Goal: Task Accomplishment & Management: Manage account settings

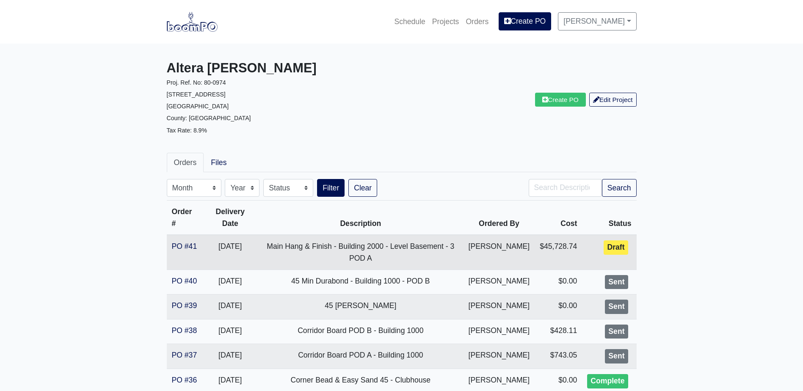
scroll to position [85, 0]
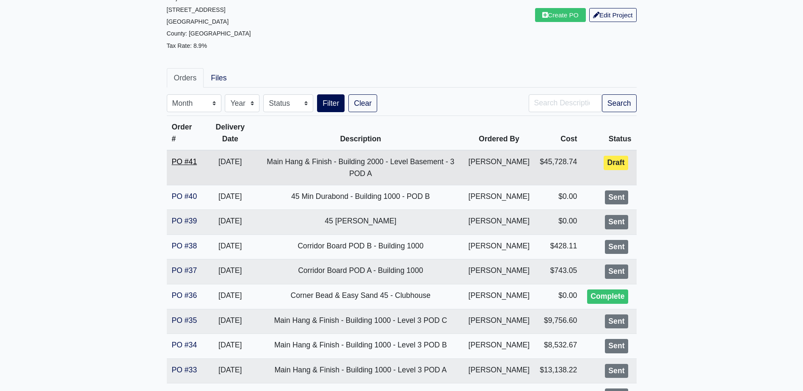
click at [196, 163] on link "PO #41" at bounding box center [184, 162] width 25 height 8
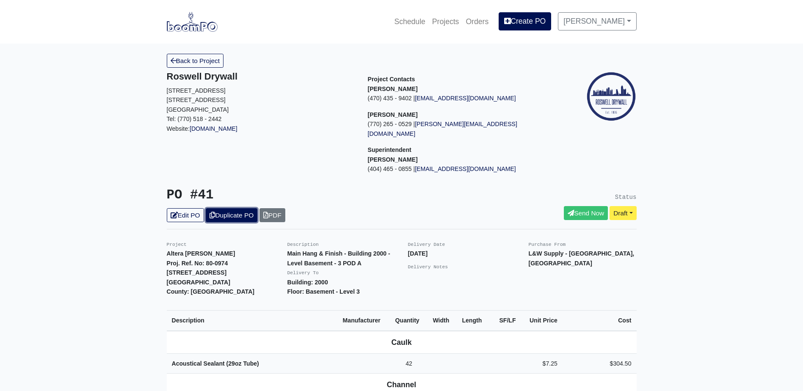
click at [224, 208] on link "Duplicate PO" at bounding box center [232, 215] width 52 height 14
click at [186, 208] on link "Edit PO" at bounding box center [185, 215] width 37 height 14
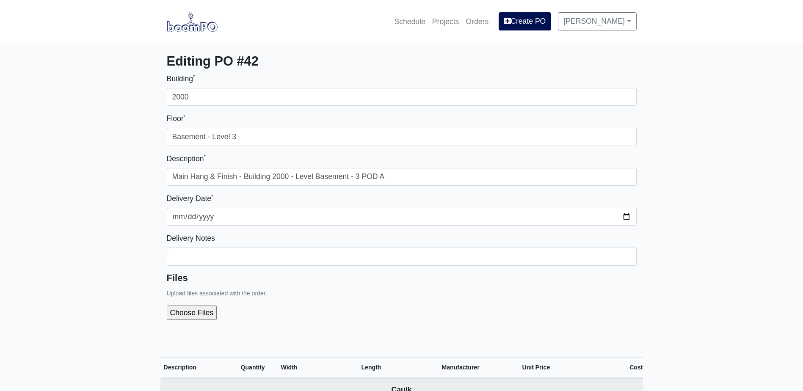
select select
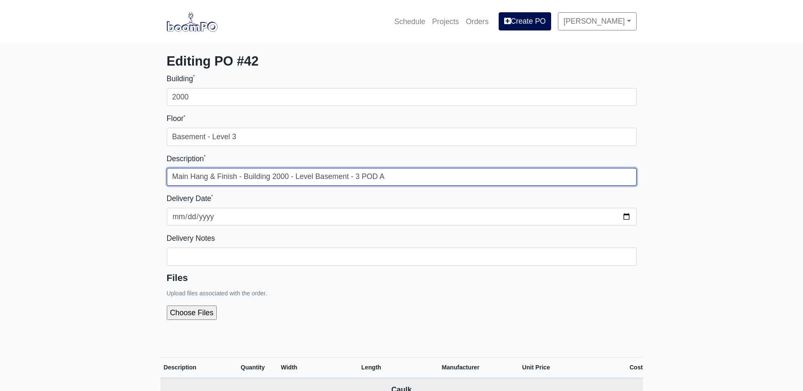
click at [402, 177] on input "Main Hang & Finish - Building 2000 - Level Basement - 3 POD A" at bounding box center [402, 177] width 470 height 18
type input "Main Hang & Finish - Building 2000 - Level Basement - 3 POD B"
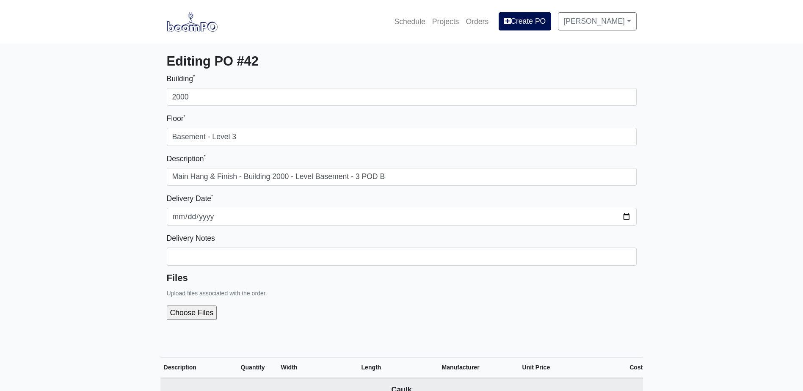
click at [428, 285] on div "Files Upload files associated with the order." at bounding box center [402, 300] width 470 height 55
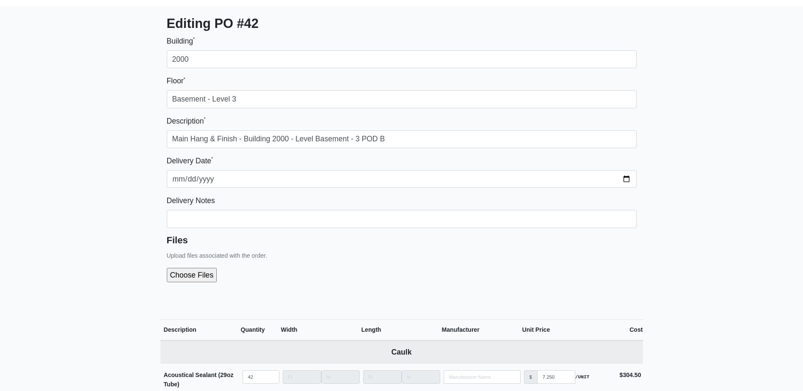
scroll to position [85, 0]
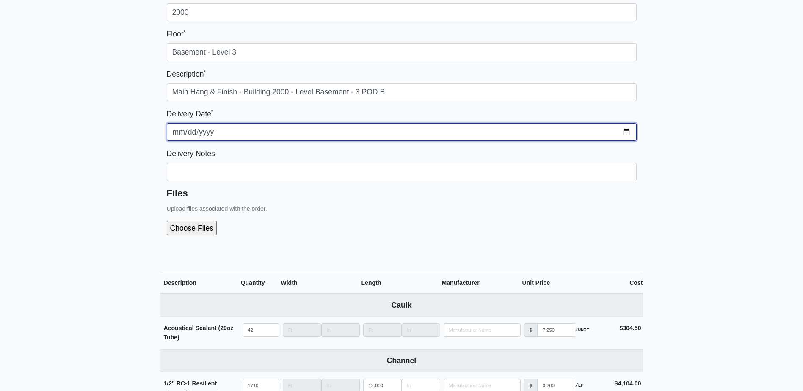
click at [197, 129] on input "2025-09-25" at bounding box center [402, 132] width 470 height 18
click at [192, 130] on input "2025-09-25" at bounding box center [402, 132] width 470 height 18
click at [187, 131] on input "2025-09-25" at bounding box center [402, 132] width 470 height 18
type input "2025-09-26"
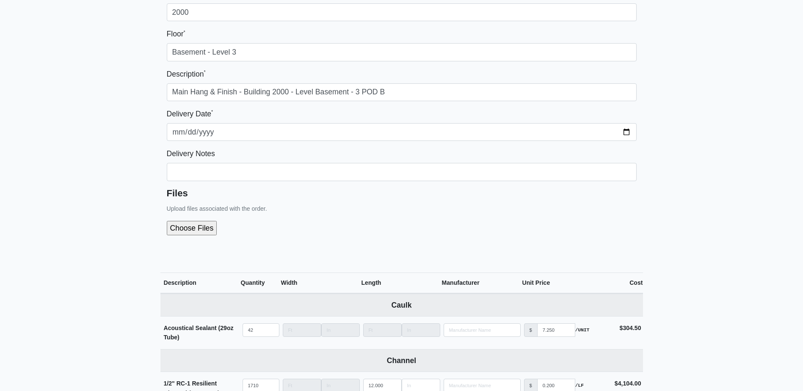
click at [327, 205] on div "Files Upload files associated with the order." at bounding box center [402, 215] width 470 height 55
click at [199, 233] on input "file" at bounding box center [237, 228] width 141 height 14
type input "C:\fakepath\Building 2000 POD B Level Basement - Level 3.pdf"
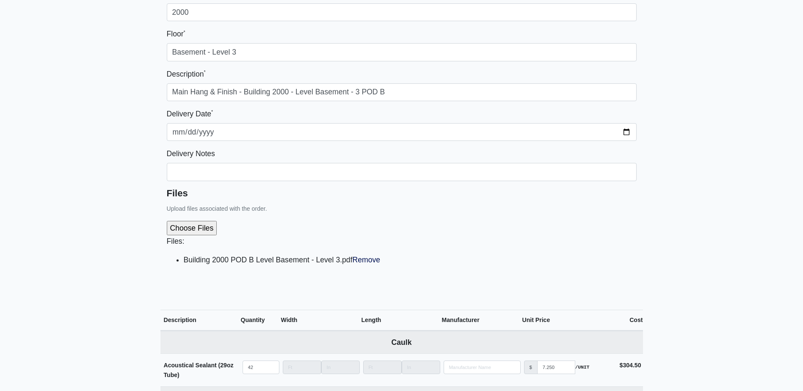
click at [331, 213] on div "Files Upload files associated with the order. Files: Building 2000 POD B Level …" at bounding box center [402, 234] width 470 height 92
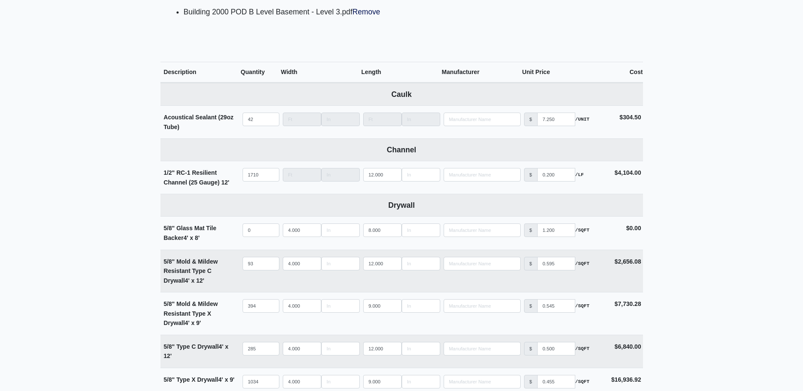
scroll to position [339, 0]
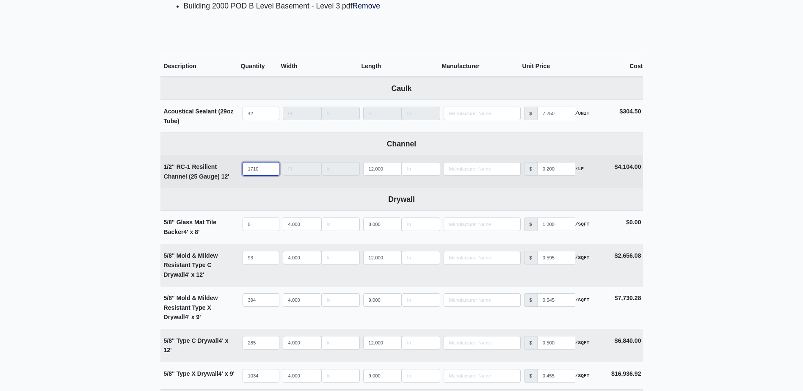
click at [262, 167] on input "1710" at bounding box center [261, 169] width 37 height 14
type input "1"
select select
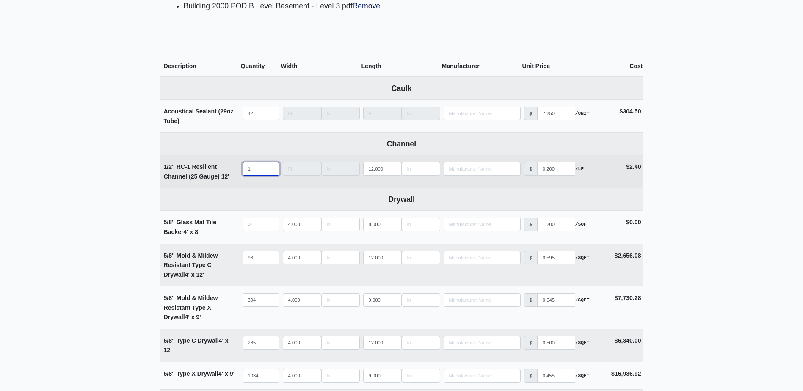
type input "12"
select select
type input "128"
select select
type input "1287"
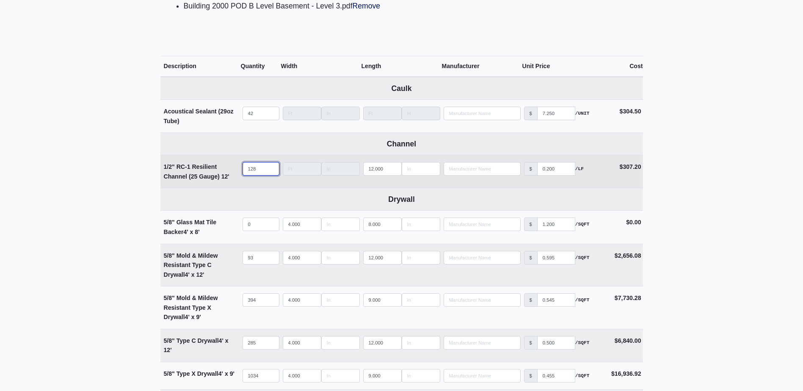
select select
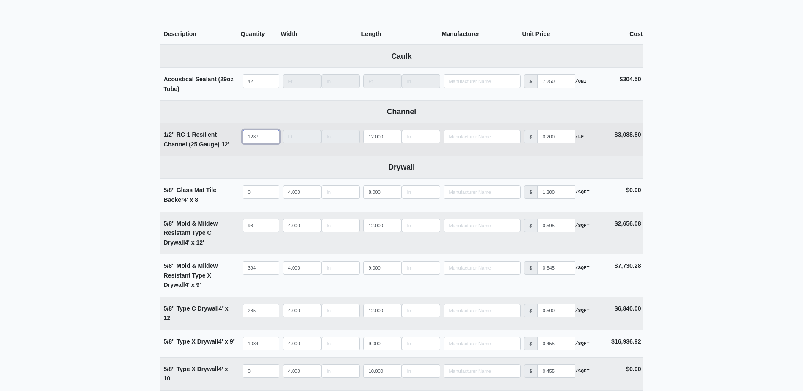
scroll to position [423, 0]
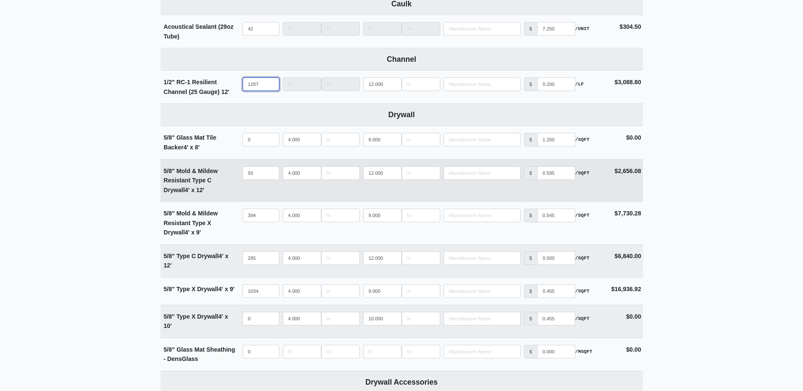
type input "1287"
click at [260, 171] on input "93" at bounding box center [261, 173] width 37 height 14
type input "7"
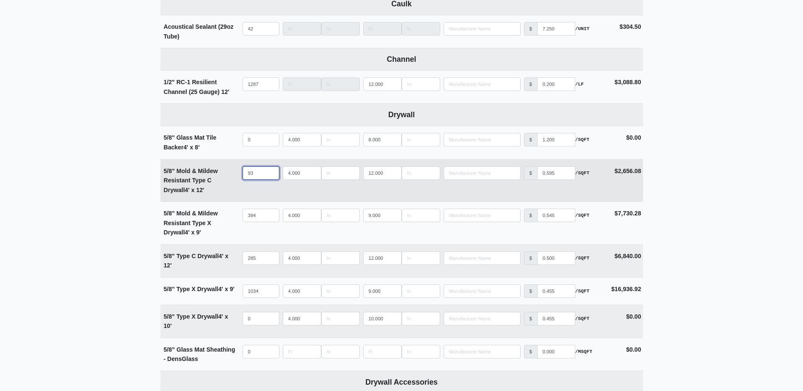
select select
type input "70"
select select
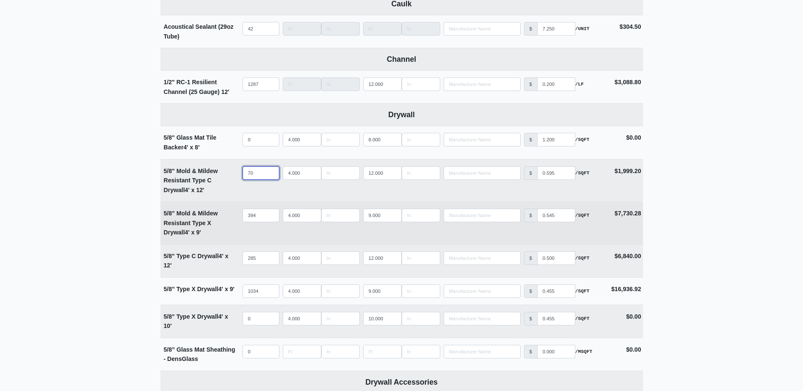
type input "70"
click at [263, 213] on input "394" at bounding box center [261, 216] width 37 height 14
type input "3"
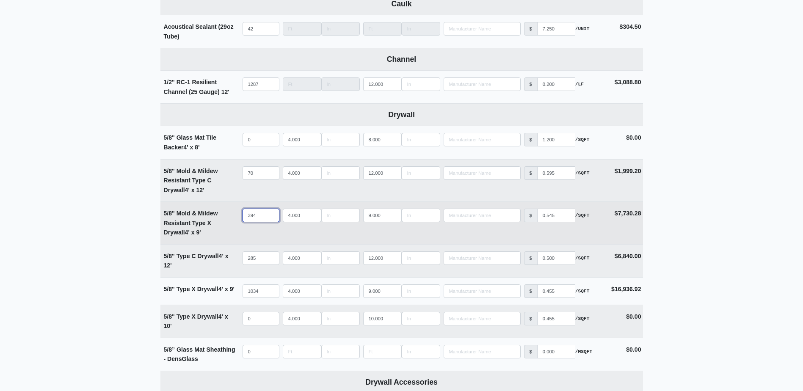
select select
type input "31"
select select
type input "318"
select select
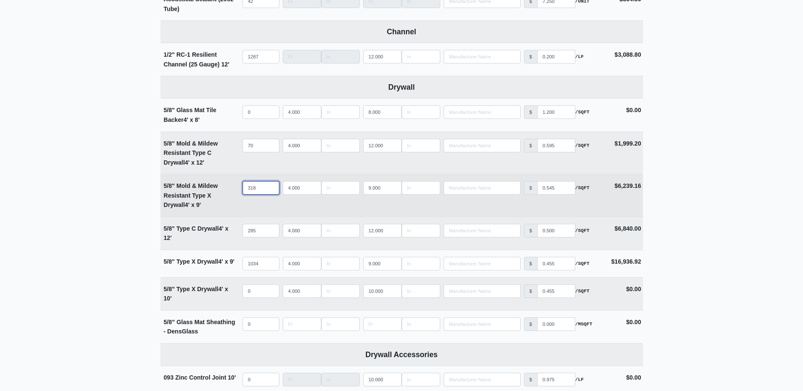
scroll to position [466, 0]
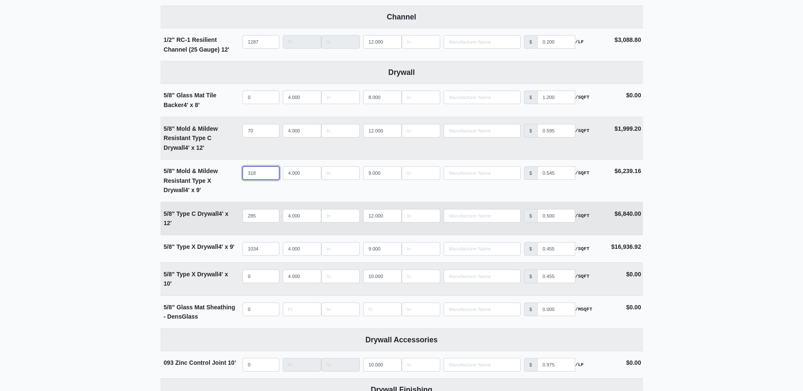
type input "318"
click at [261, 216] on input "285" at bounding box center [261, 216] width 37 height 14
type input "2"
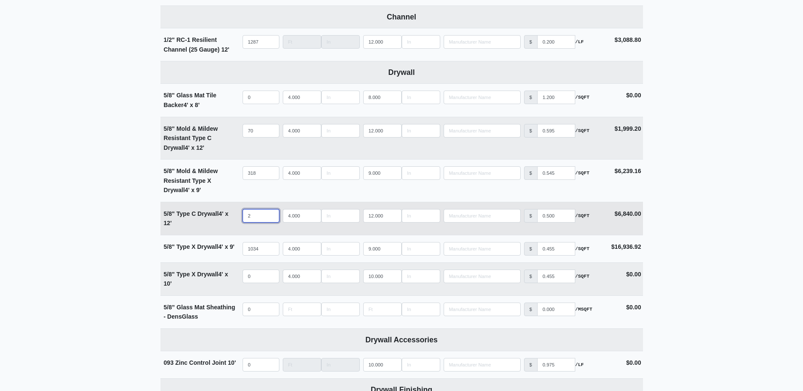
select select
type input "21"
select select
type input "214"
select select
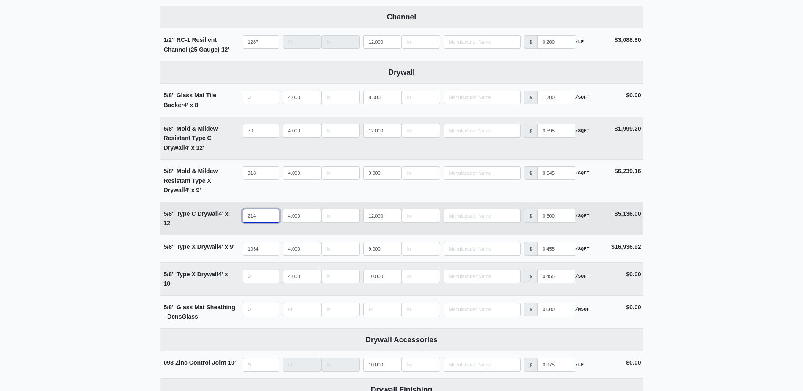
scroll to position [508, 0]
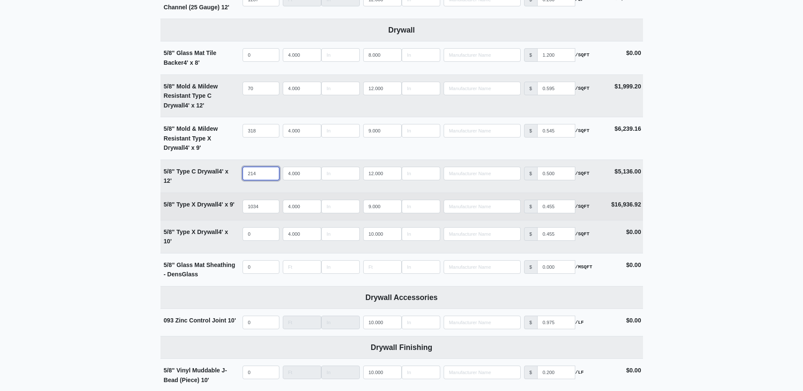
type input "214"
click at [263, 209] on input "1034" at bounding box center [261, 207] width 37 height 14
type input "7"
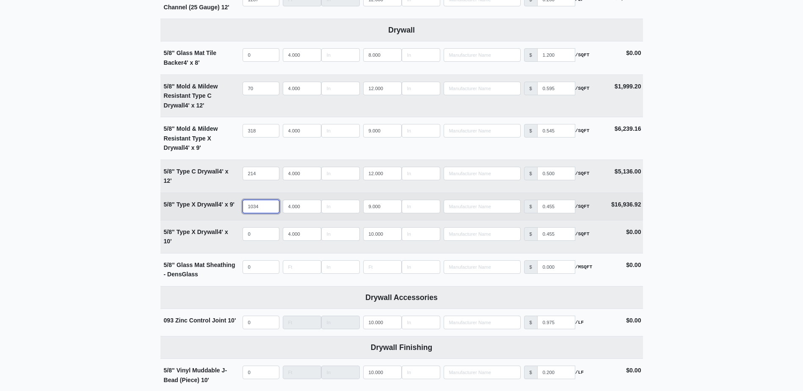
select select
type input "74"
select select
type input "746"
select select
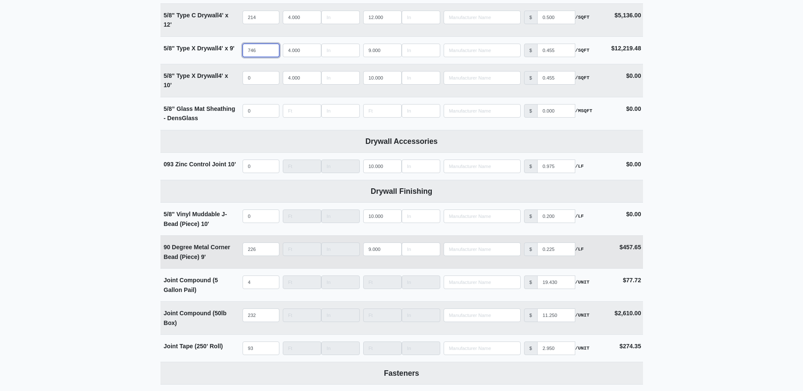
scroll to position [678, 0]
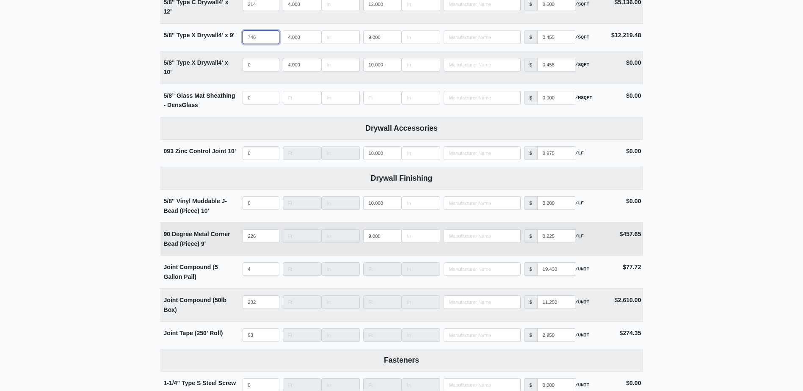
type input "746"
click at [260, 235] on input "226" at bounding box center [261, 237] width 37 height 14
type input "1"
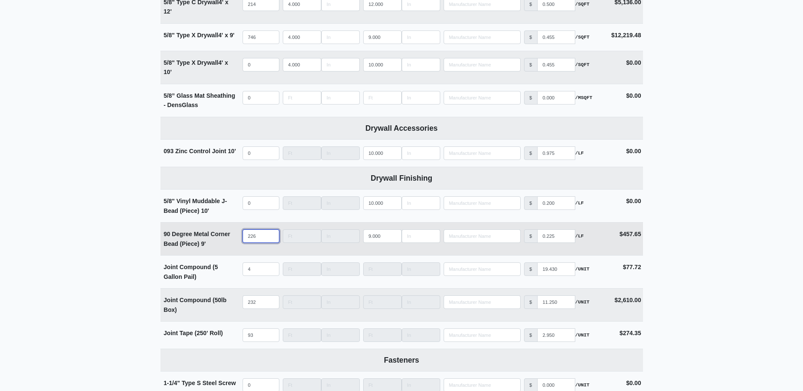
select select
type input "18"
select select
type input "183"
select select
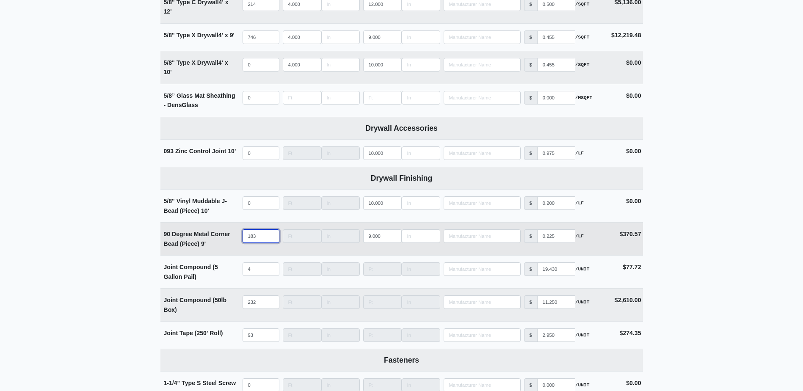
scroll to position [720, 0]
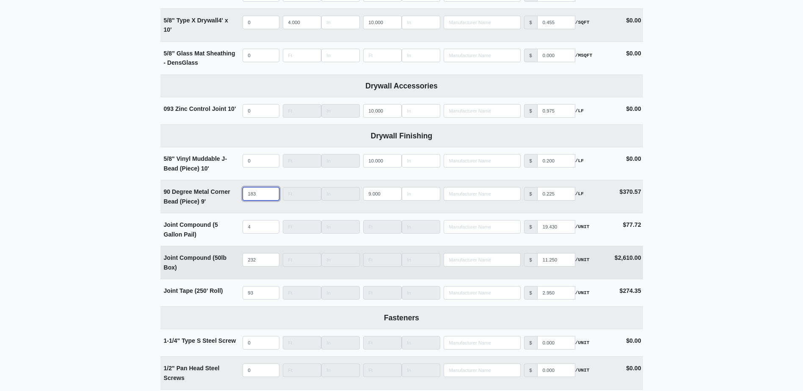
type input "183"
click at [264, 263] on input "232" at bounding box center [261, 260] width 37 height 14
type input "1"
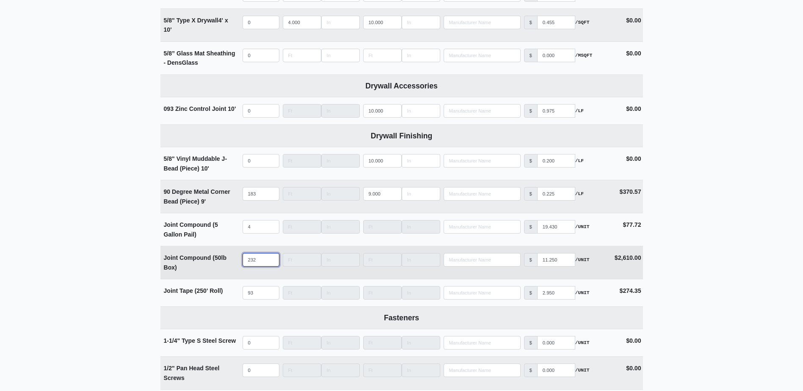
select select
type input "17"
select select
type input "174"
select select
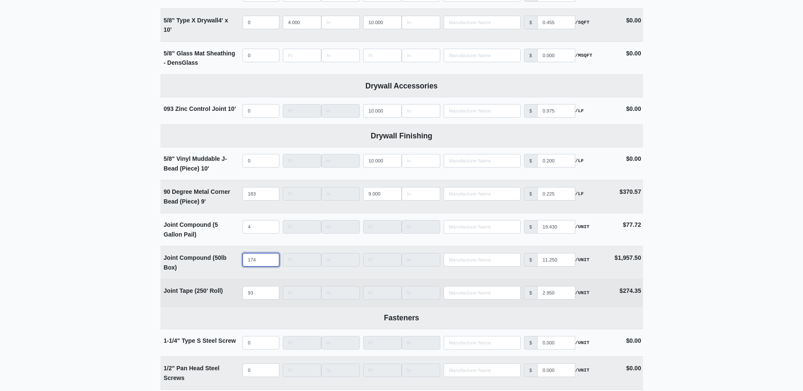
type input "174"
click at [260, 293] on input "93" at bounding box center [261, 293] width 37 height 14
type input "7"
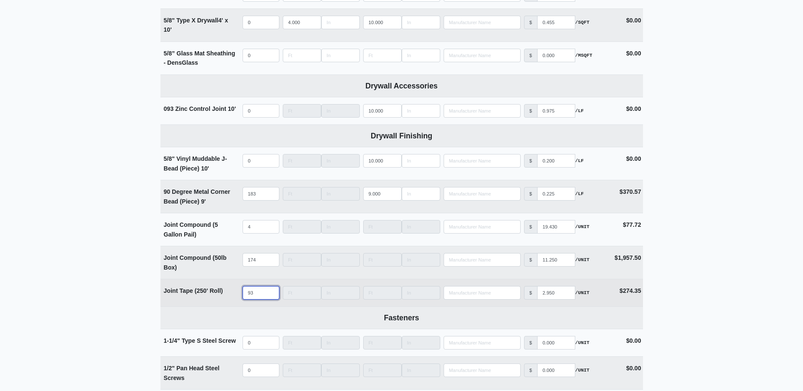
select select
type input "70"
select select
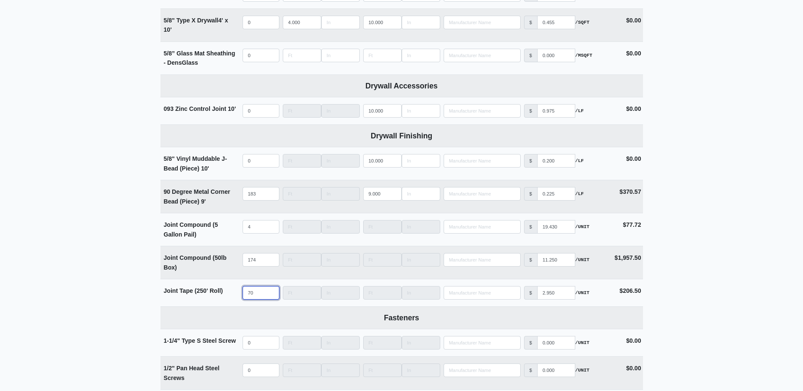
type input "70"
click at [91, 244] on main "Editing PO #42 Building * 2000 Floor * Basement - Level 3 Description * Main Ha…" at bounding box center [401, 78] width 803 height 1508
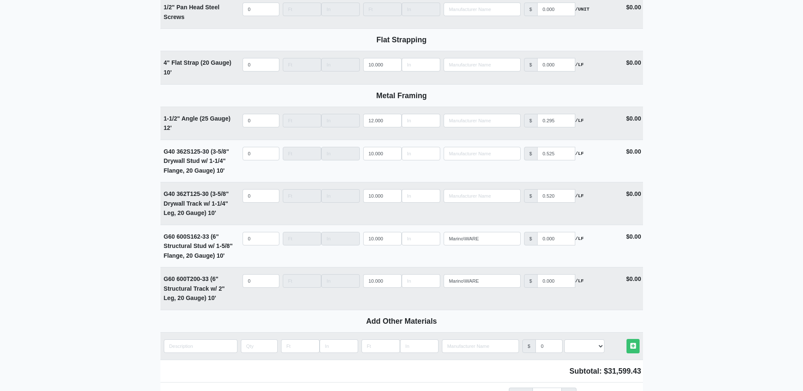
scroll to position [1201, 0]
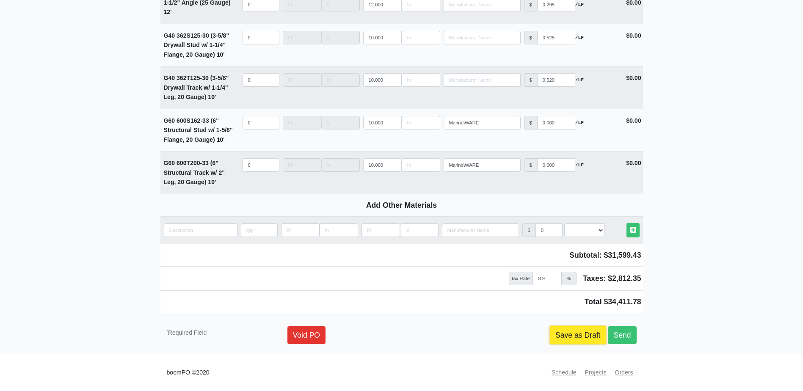
click at [572, 329] on link "Save as Draft" at bounding box center [578, 335] width 56 height 18
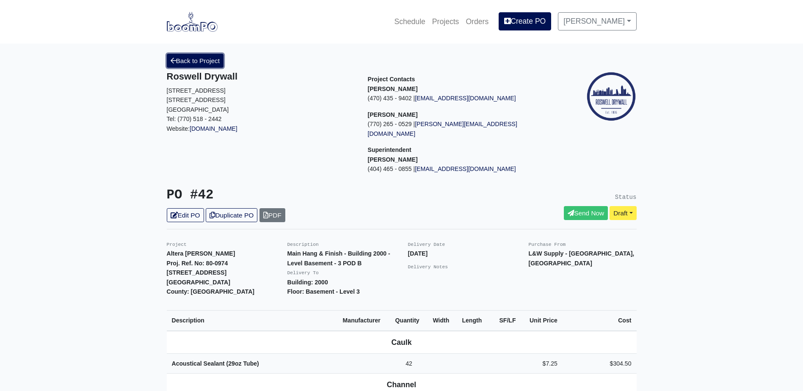
click at [205, 55] on link "Back to Project" at bounding box center [195, 61] width 57 height 14
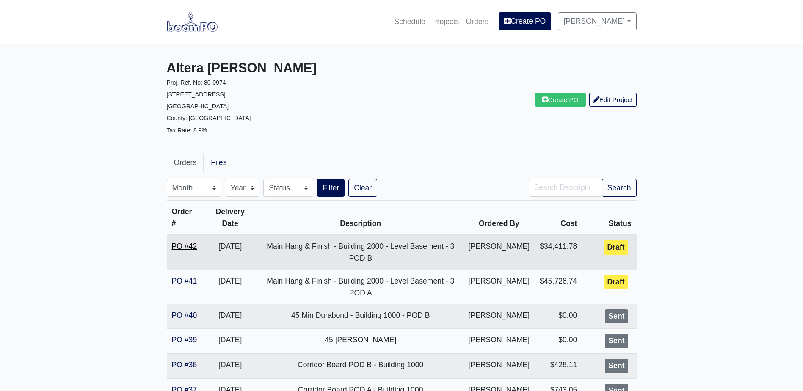
click at [186, 246] on link "PO #42" at bounding box center [184, 246] width 25 height 8
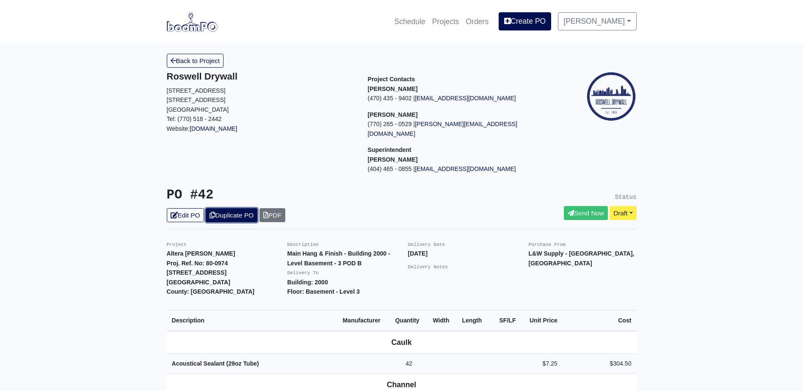
click at [234, 208] on link "Duplicate PO" at bounding box center [232, 215] width 52 height 14
click at [183, 208] on link "Edit PO" at bounding box center [185, 215] width 37 height 14
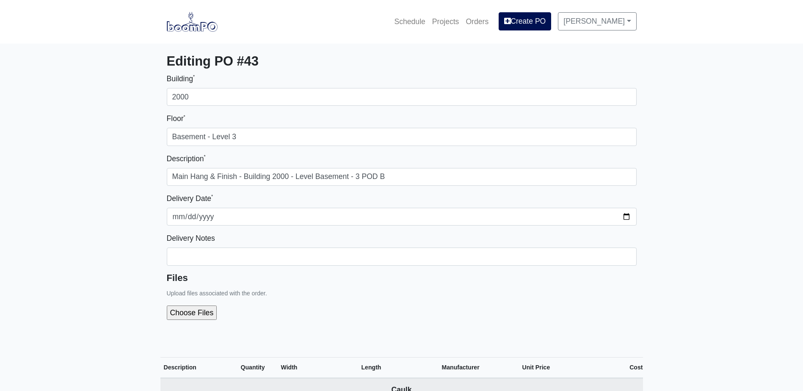
select select
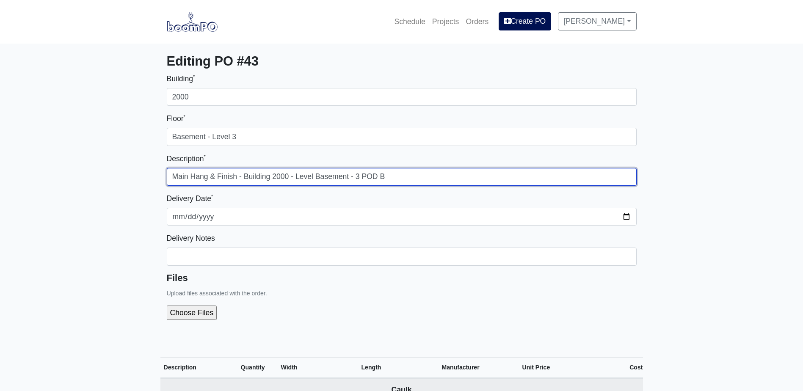
click at [392, 175] on input "Main Hang & Finish - Building 2000 - Level Basement - 3 POD B" at bounding box center [402, 177] width 470 height 18
type input "Main Hang & Finish - Building 2000 - Level Basement - 3 POD C"
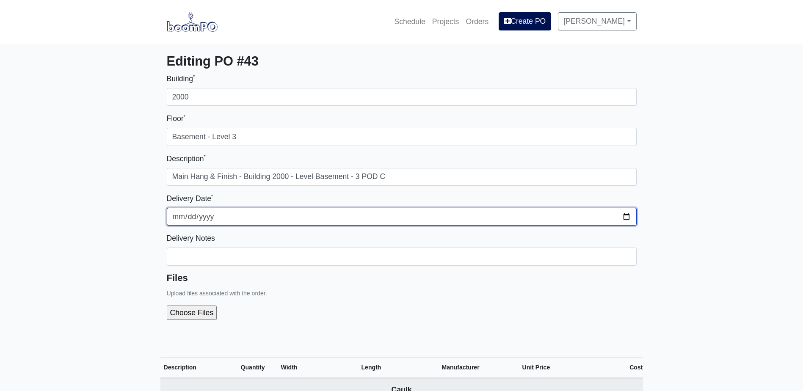
click at [188, 218] on input "2025-09-26" at bounding box center [402, 217] width 470 height 18
type input "2025-09-29"
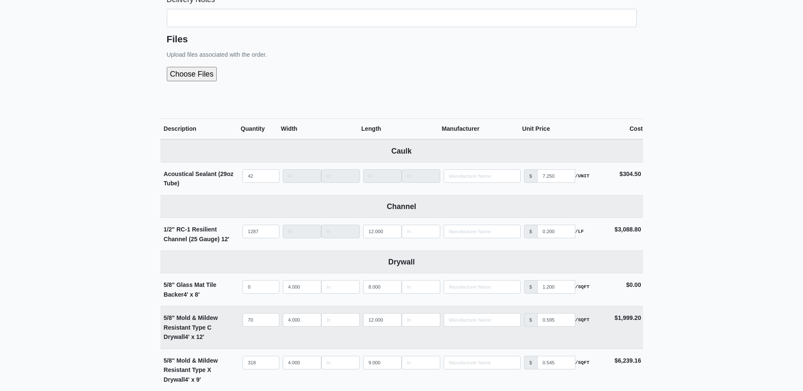
scroll to position [254, 0]
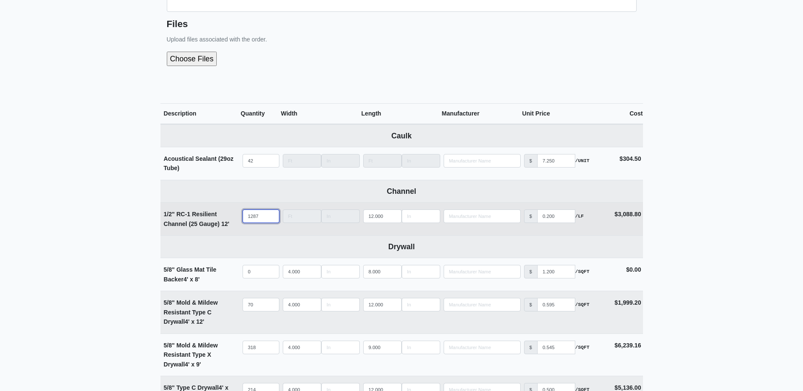
click at [259, 214] on input "1287" at bounding box center [261, 217] width 37 height 14
type input "1"
select select
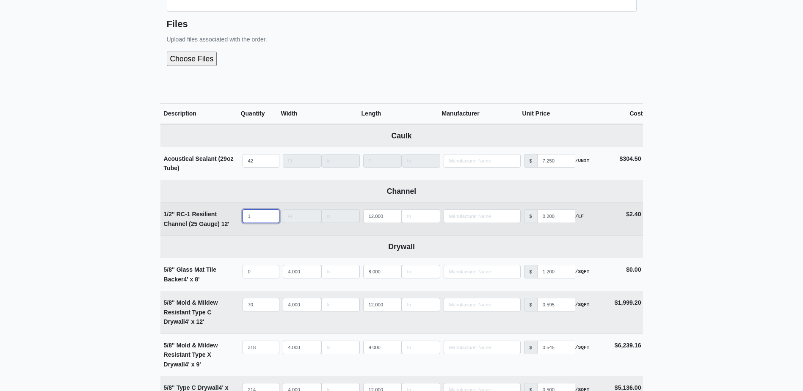
type input "15"
select select
type input "150"
select select
type input "1503"
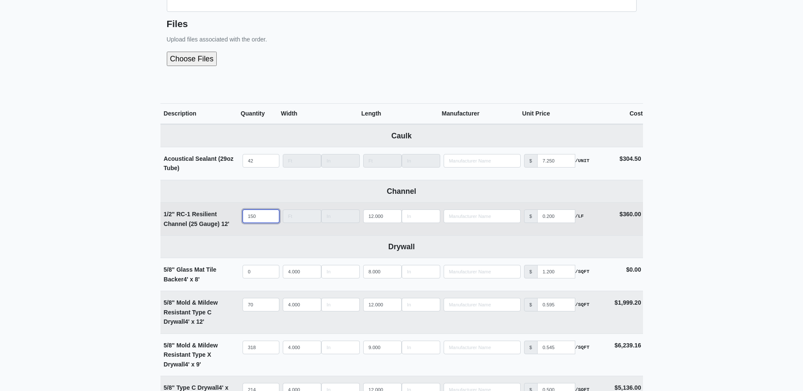
select select
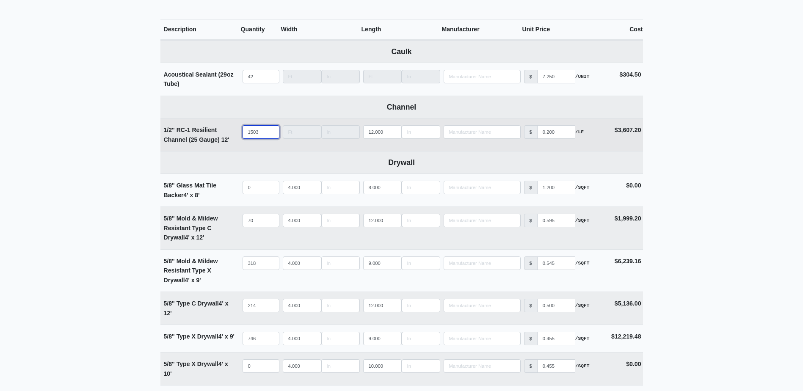
scroll to position [339, 0]
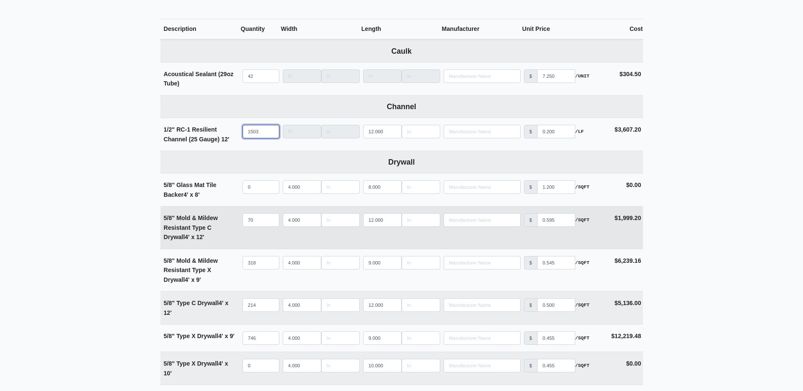
type input "1503"
click at [259, 223] on input "70" at bounding box center [261, 220] width 37 height 14
type input "8"
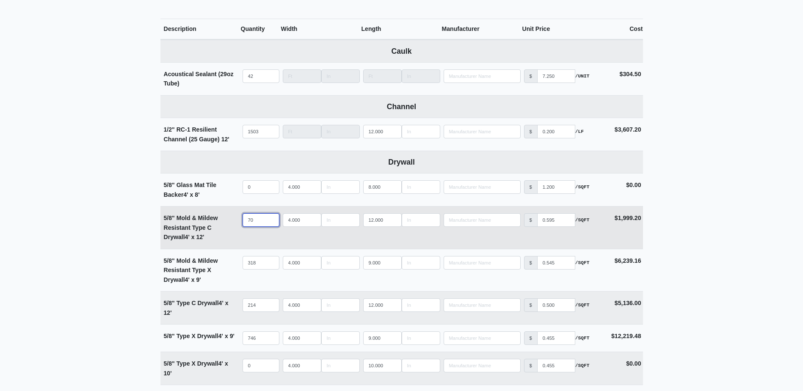
select select
type input "80"
select select
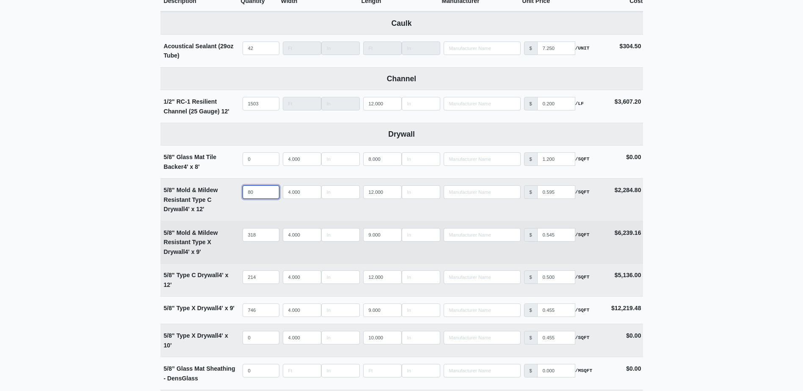
scroll to position [381, 0]
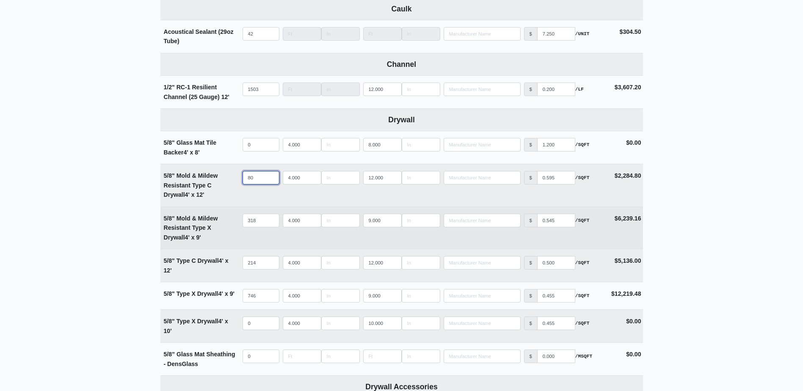
type input "80"
click at [263, 227] on input "318" at bounding box center [261, 221] width 37 height 14
type input "3"
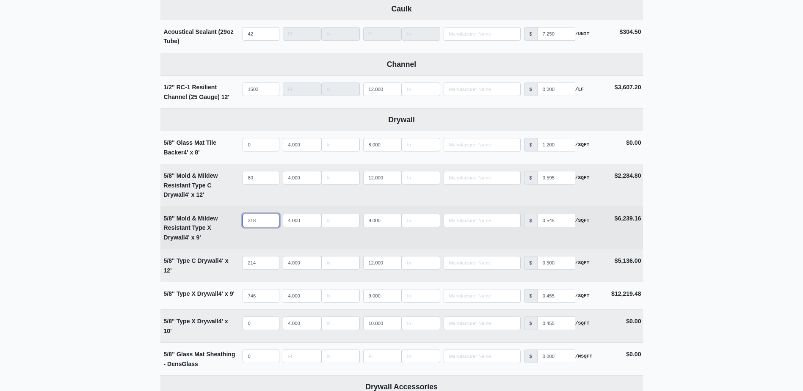
select select
type input "36"
select select
type input "361"
select select
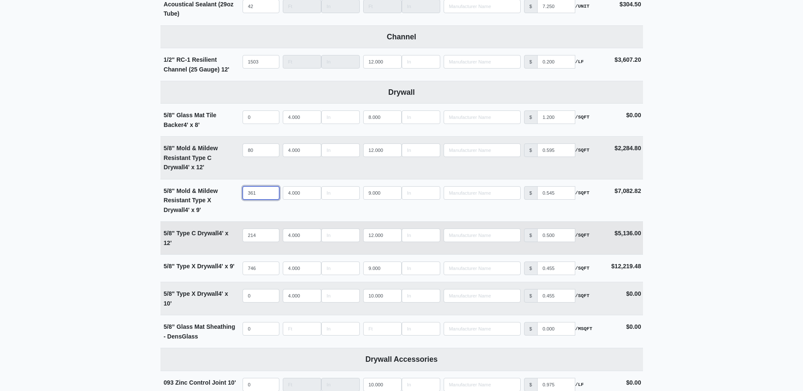
scroll to position [423, 0]
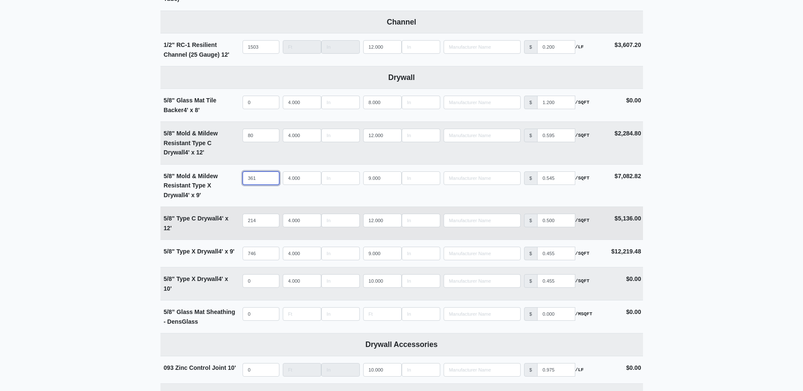
type input "361"
click at [263, 225] on input "214" at bounding box center [261, 221] width 37 height 14
click at [261, 225] on input "214" at bounding box center [261, 221] width 37 height 14
type input "21"
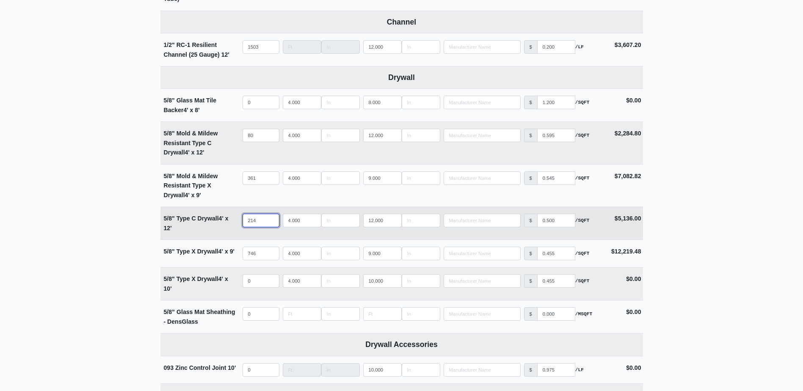
select select
type input "2"
select select
type input "2"
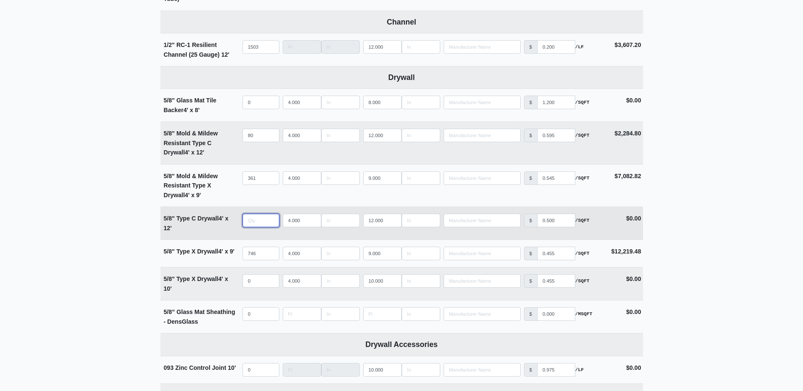
select select
type input "25"
select select
type input "252"
select select
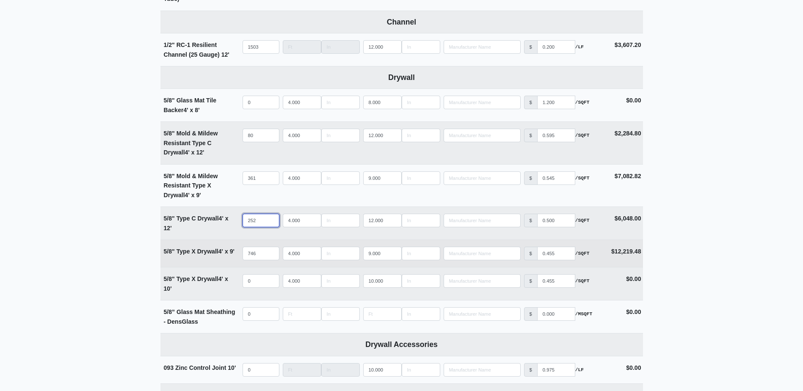
type input "252"
click at [263, 259] on input "746" at bounding box center [261, 254] width 37 height 14
type input "8"
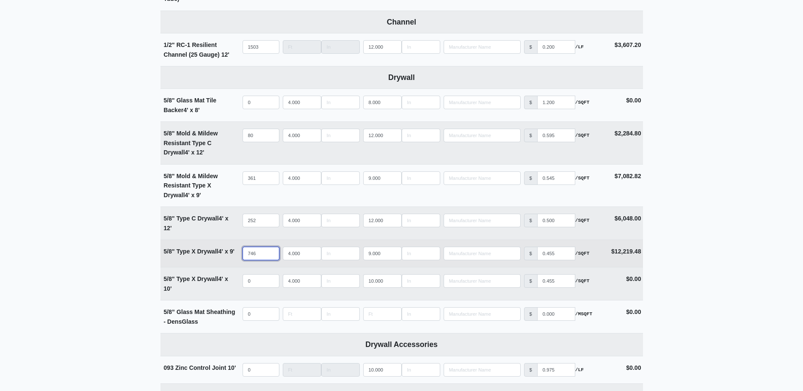
select select
type input "89"
select select
type input "891"
select select
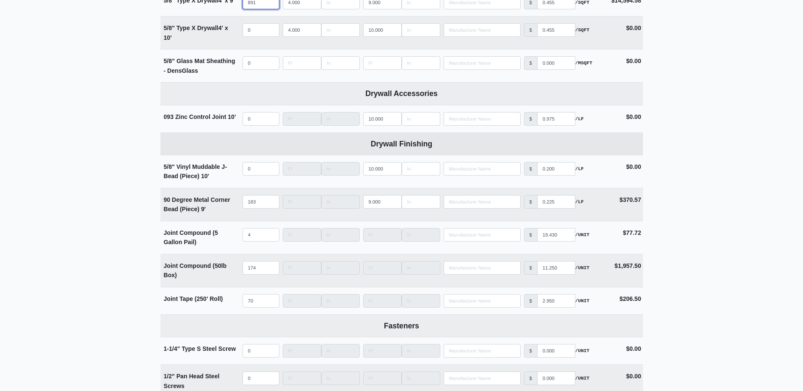
scroll to position [678, 0]
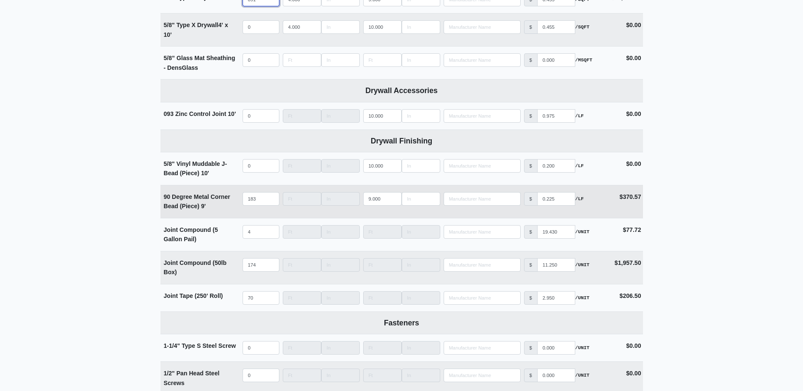
type input "891"
click at [263, 203] on input "183" at bounding box center [261, 199] width 37 height 14
type input "1"
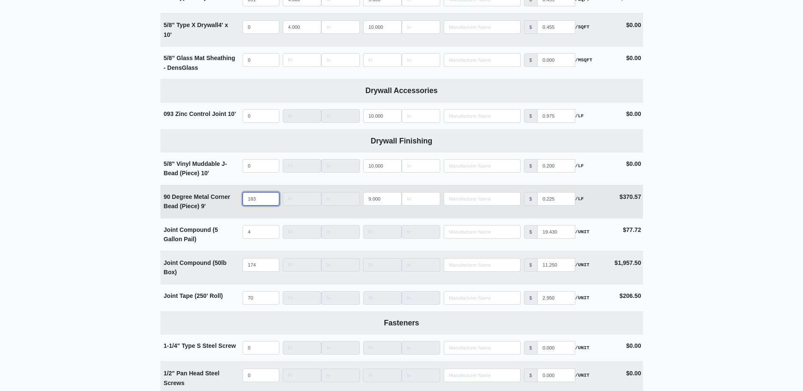
select select
type input "18"
select select
type input "189"
select select
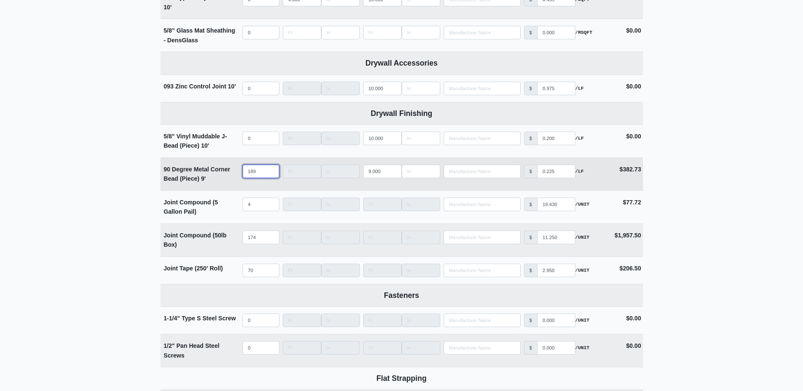
scroll to position [720, 0]
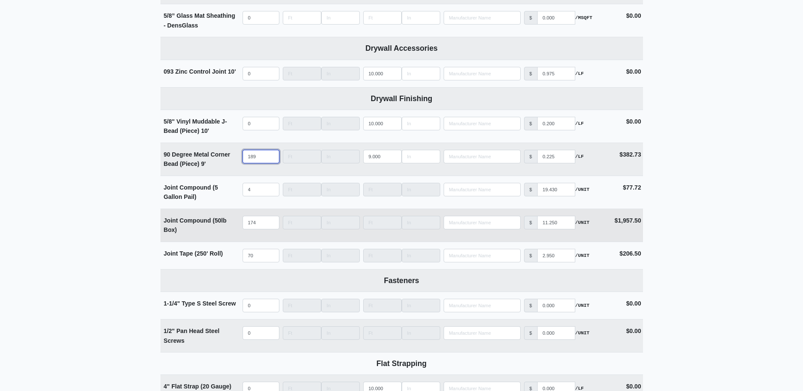
type input "189"
click at [262, 218] on input "174" at bounding box center [261, 223] width 37 height 14
type input "2"
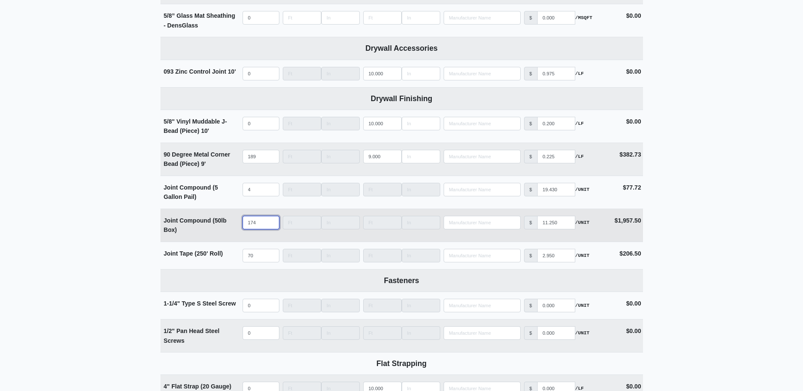
select select
type input "20"
select select
type input "204"
select select
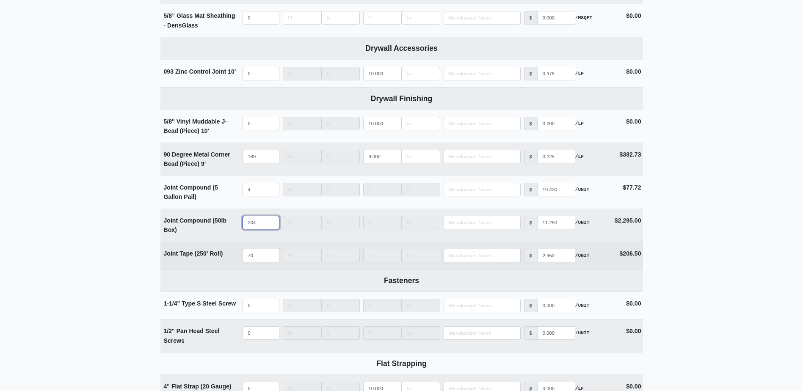
type input "204"
click at [260, 252] on input "70" at bounding box center [261, 256] width 37 height 14
type input "8"
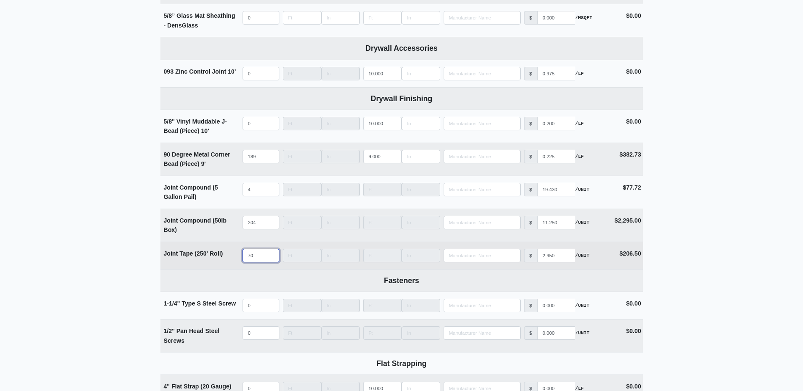
select select
type input "82"
select select
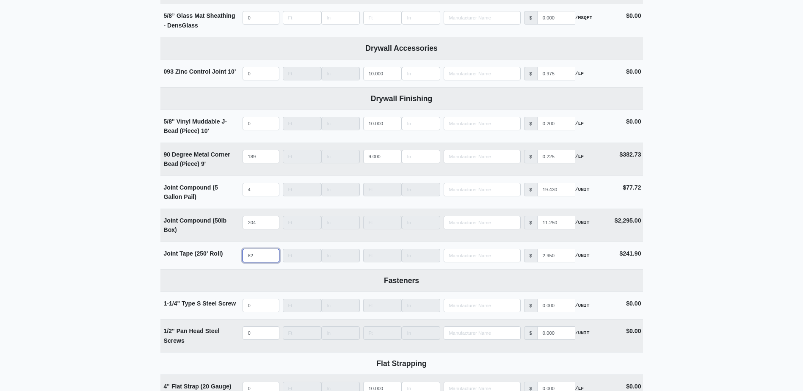
type input "82"
click at [104, 255] on main "Editing PO #43 Building * 2000 Floor * Basement - Level 3 Description * Main Ha…" at bounding box center [401, 59] width 803 height 1471
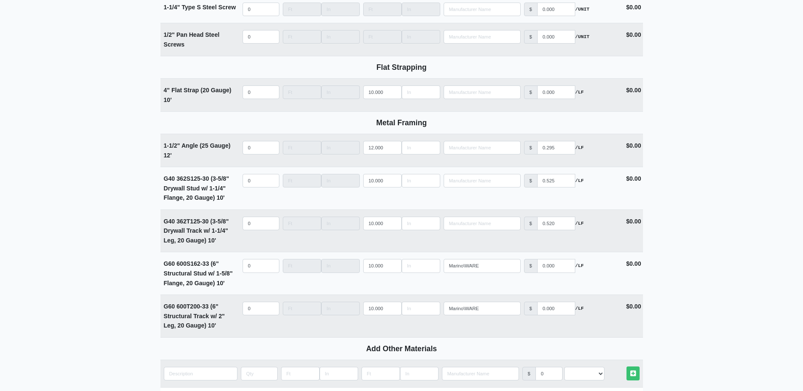
scroll to position [1164, 0]
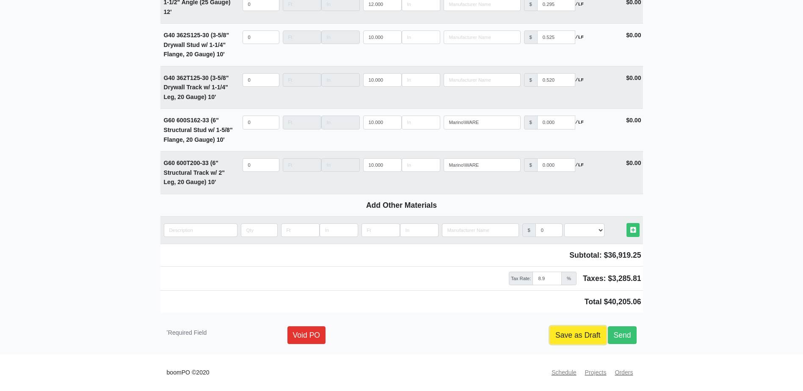
click at [578, 338] on link "Save as Draft" at bounding box center [578, 335] width 56 height 18
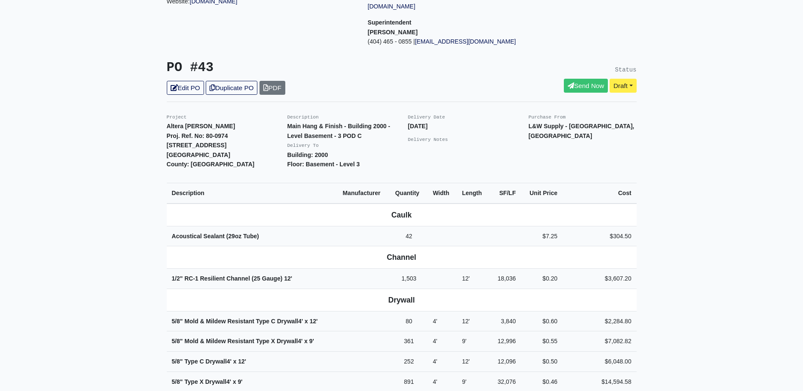
scroll to position [127, 0]
click at [180, 81] on link "Edit PO" at bounding box center [185, 88] width 37 height 14
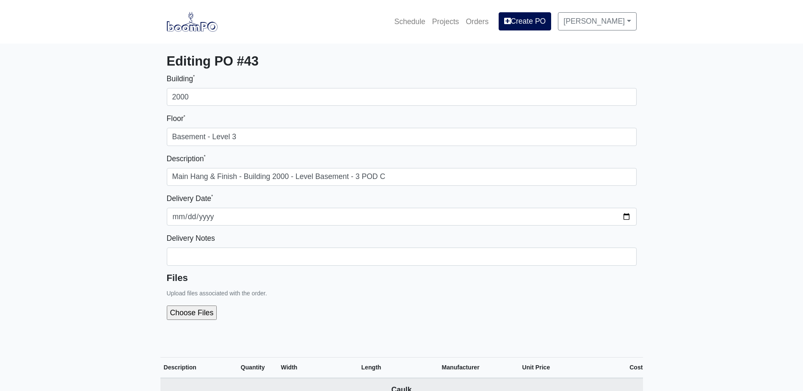
select select
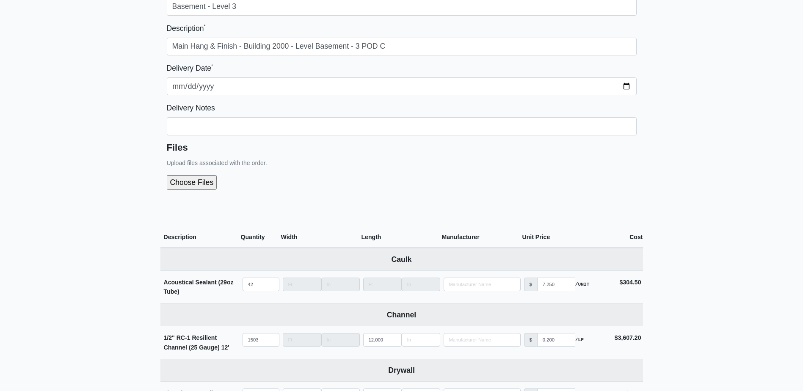
scroll to position [127, 0]
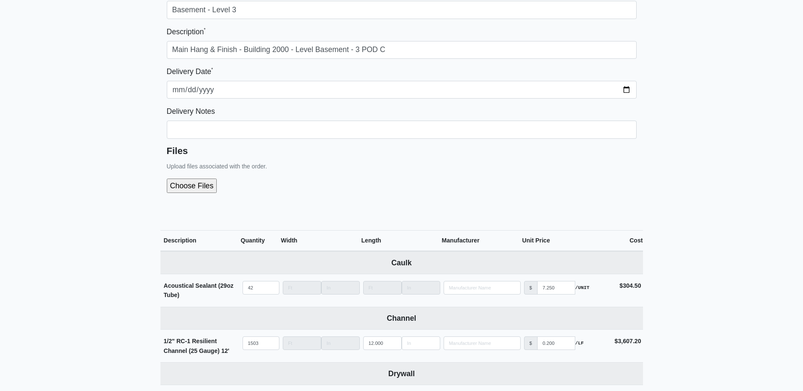
click at [180, 190] on input "file" at bounding box center [237, 186] width 141 height 14
type input "C:\fakepath\Building 2000 POD C Level Basement - Level 3.pdf"
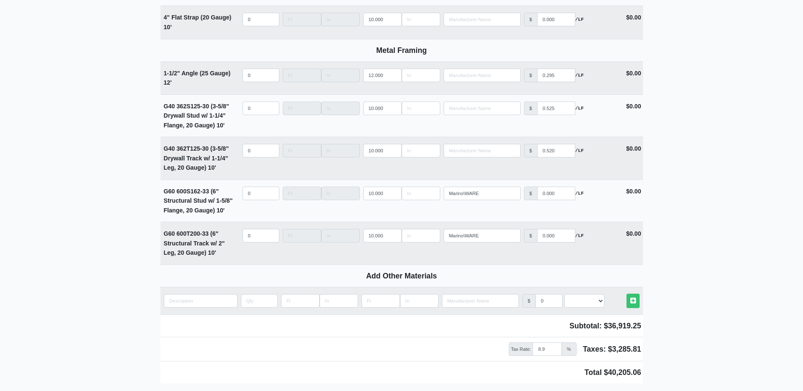
scroll to position [1201, 0]
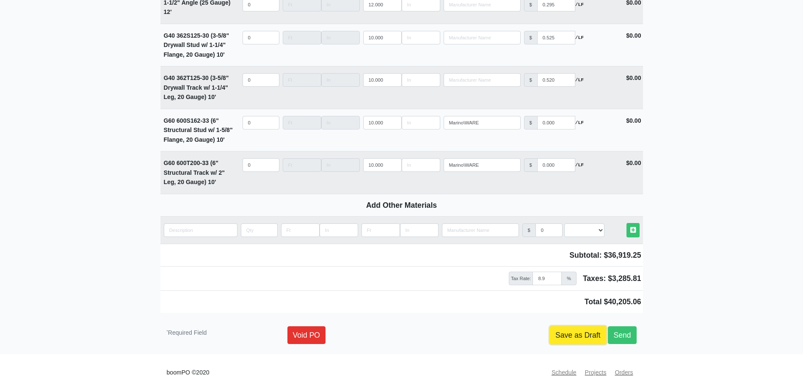
click at [571, 329] on link "Save as Draft" at bounding box center [578, 335] width 56 height 18
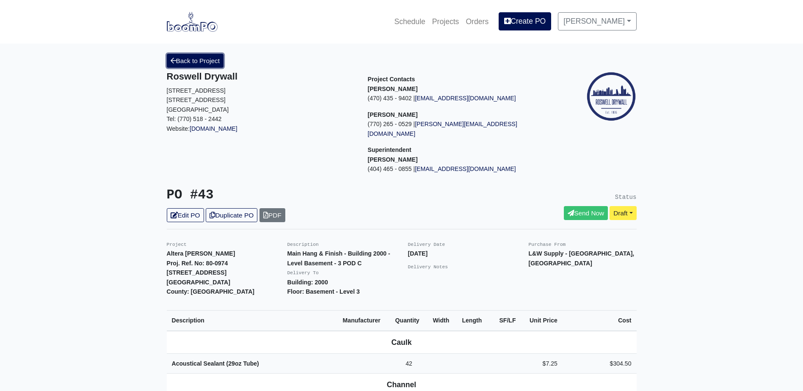
click at [194, 65] on link "Back to Project" at bounding box center [195, 61] width 57 height 14
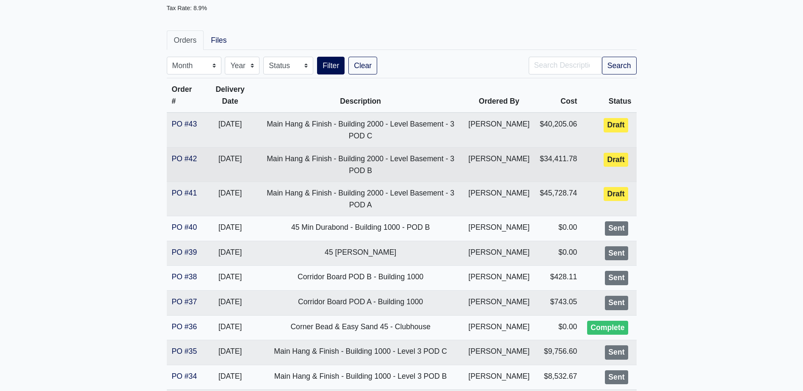
scroll to position [127, 0]
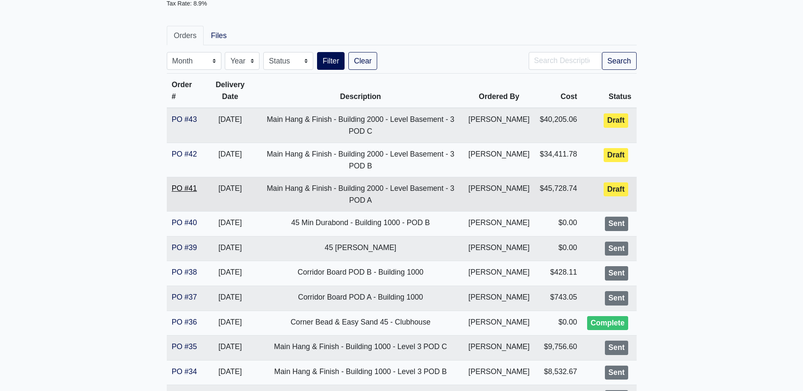
click at [181, 186] on link "PO #41" at bounding box center [184, 188] width 25 height 8
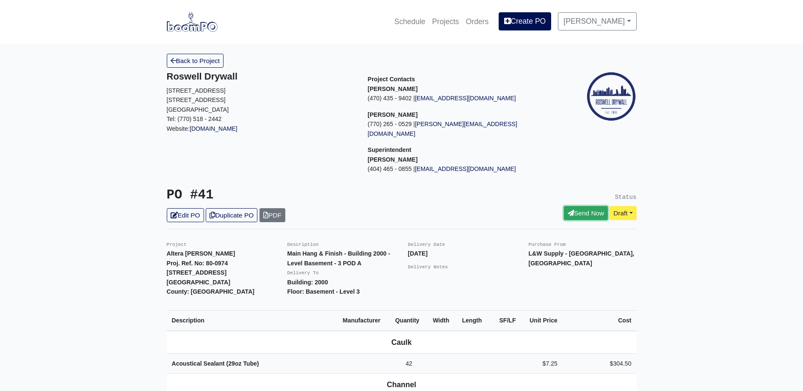
click at [582, 206] on link "Send Now" at bounding box center [586, 213] width 44 height 14
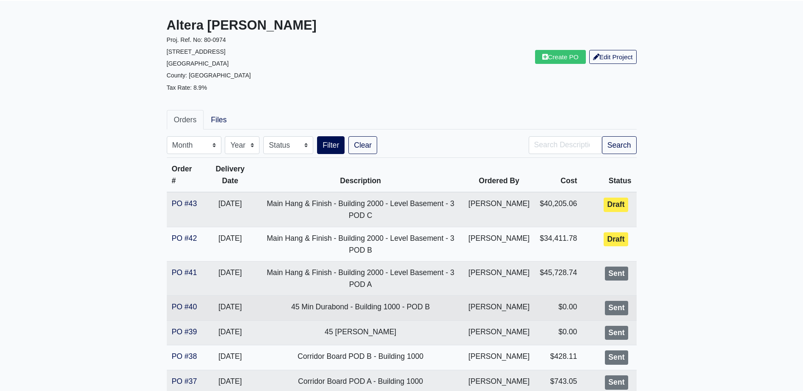
scroll to position [127, 0]
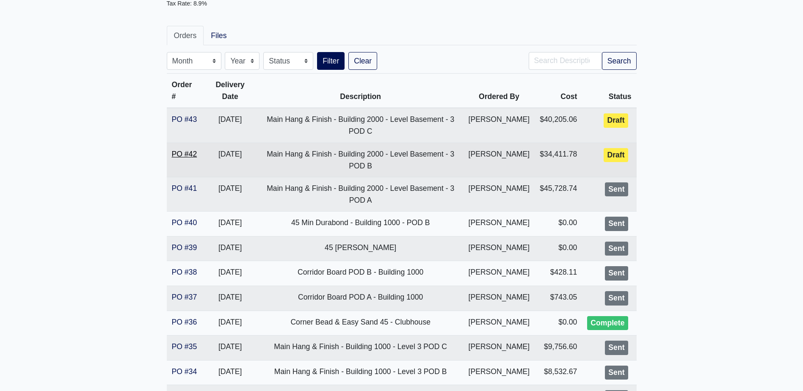
click at [185, 157] on link "PO #42" at bounding box center [184, 154] width 25 height 8
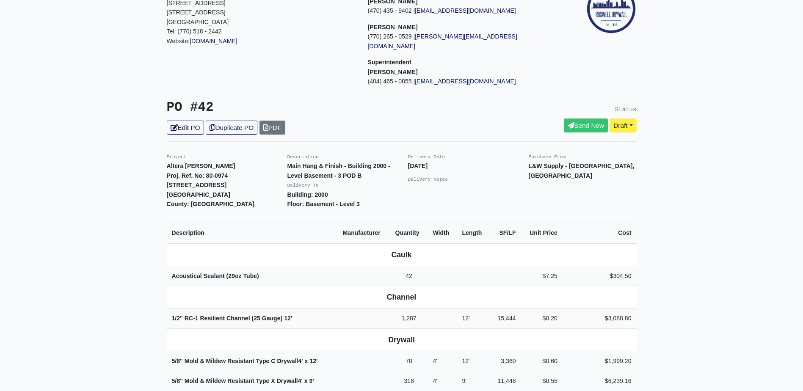
scroll to position [85, 0]
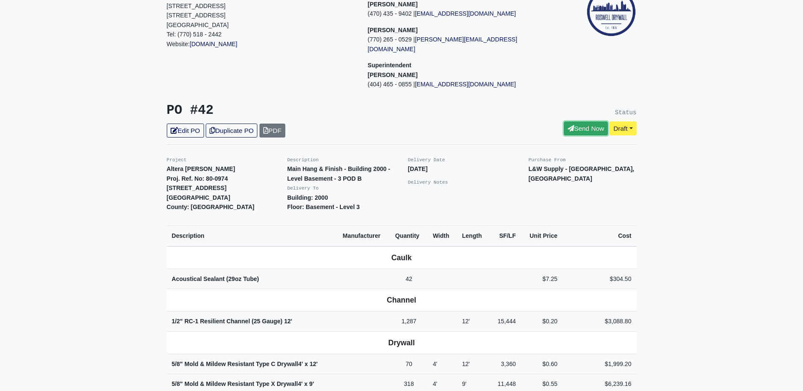
click at [579, 122] on link "Send Now" at bounding box center [586, 129] width 44 height 14
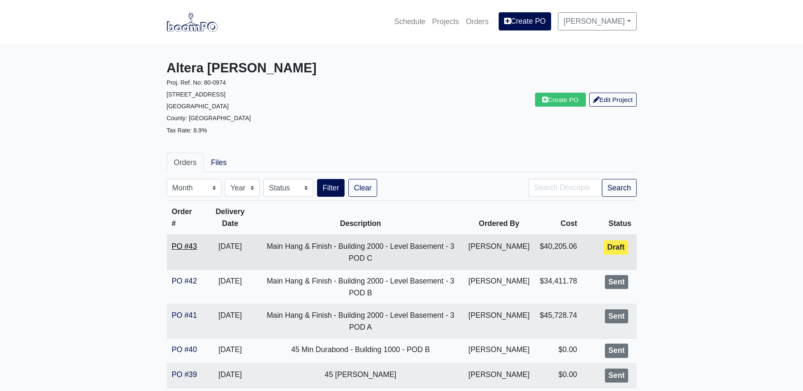
click at [183, 247] on link "PO #43" at bounding box center [184, 246] width 25 height 8
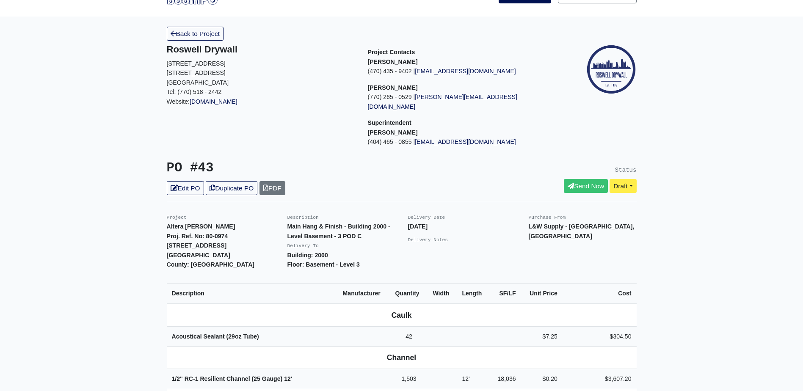
scroll to position [127, 0]
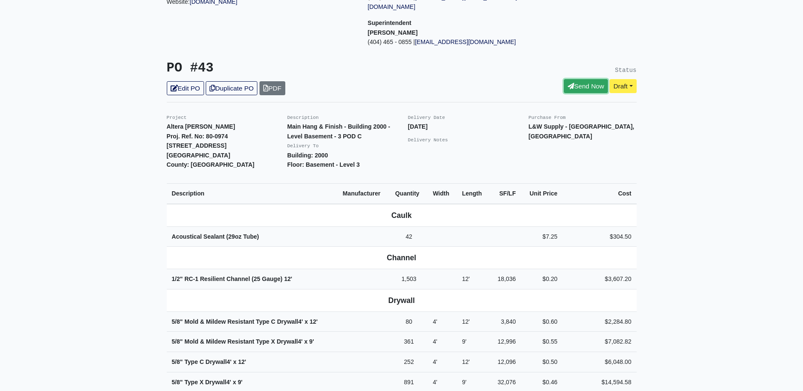
click at [581, 79] on link "Send Now" at bounding box center [586, 86] width 44 height 14
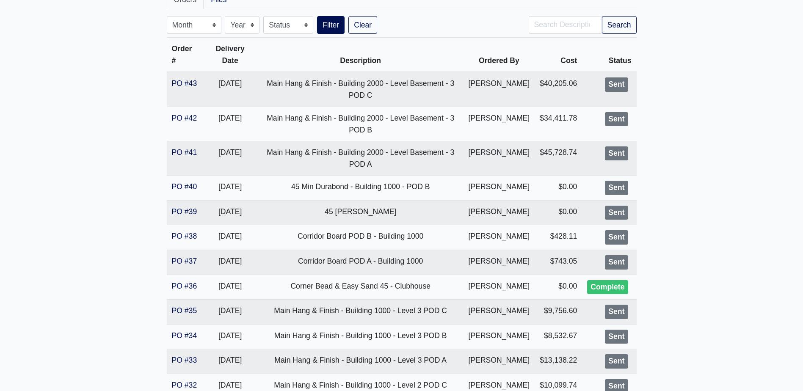
scroll to position [169, 0]
